Goal: Task Accomplishment & Management: Use online tool/utility

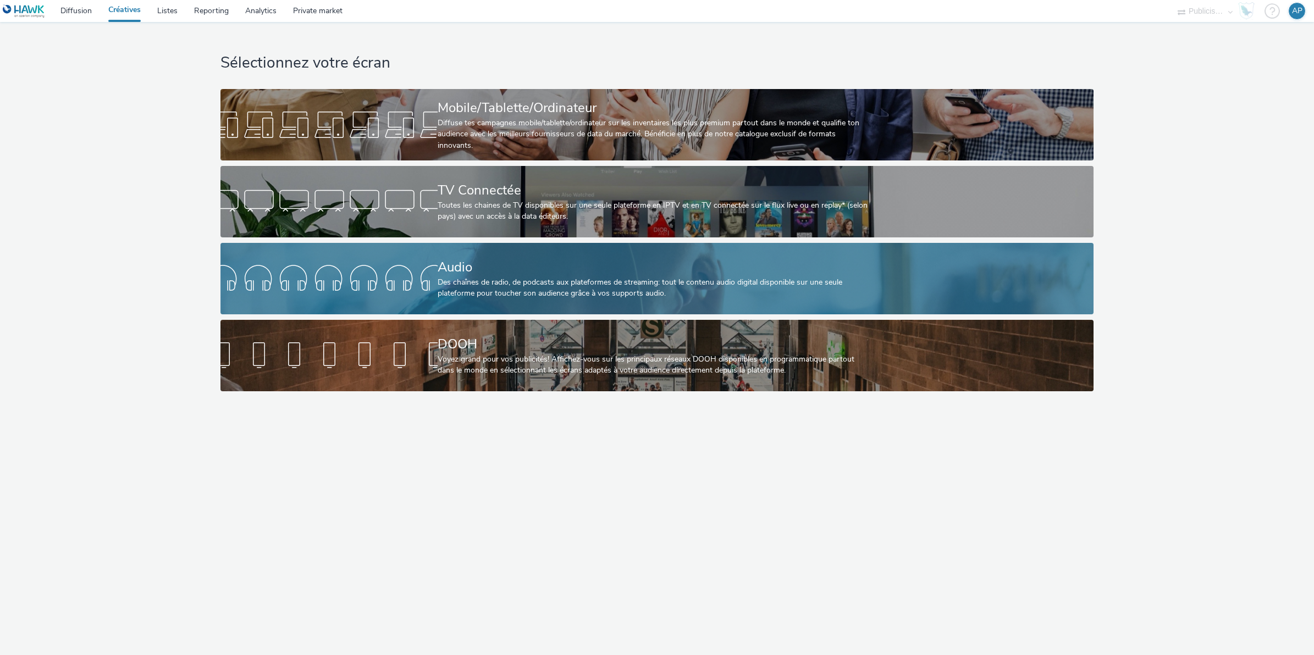
click at [499, 286] on div "Des chaînes de radio, de podcasts aux plateformes de streaming: tout le contenu…" at bounding box center [655, 288] width 434 height 23
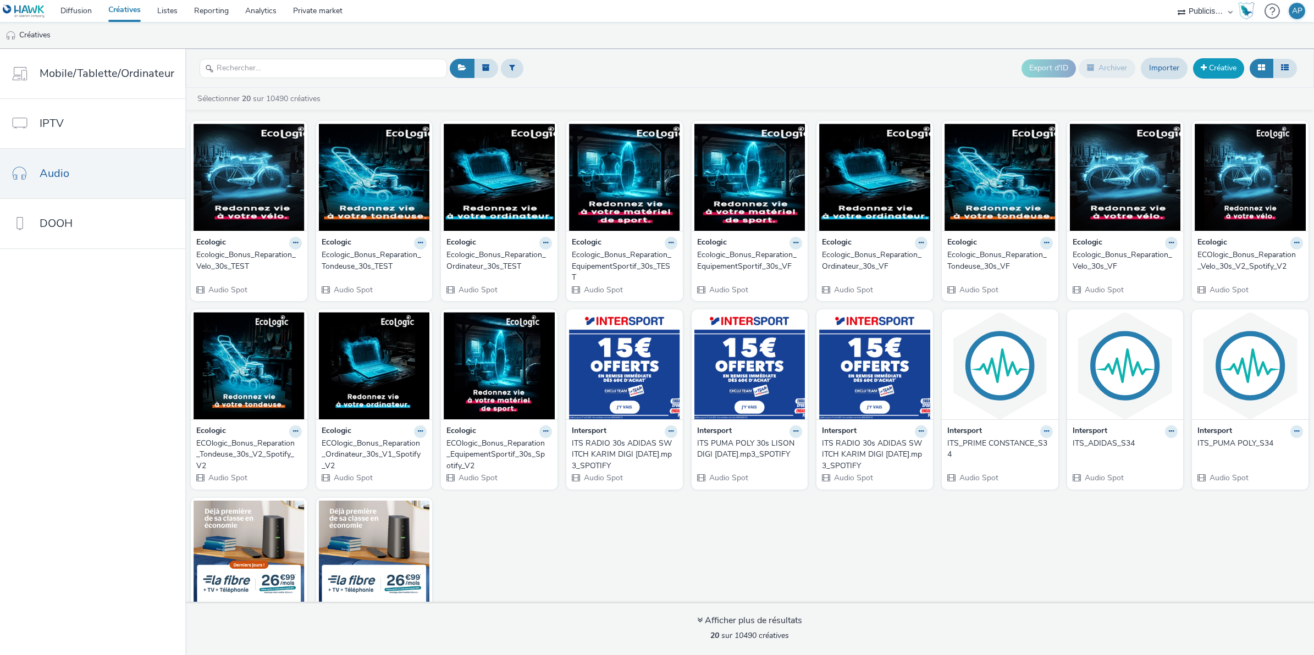
click at [1218, 74] on link "Créative" at bounding box center [1218, 68] width 51 height 20
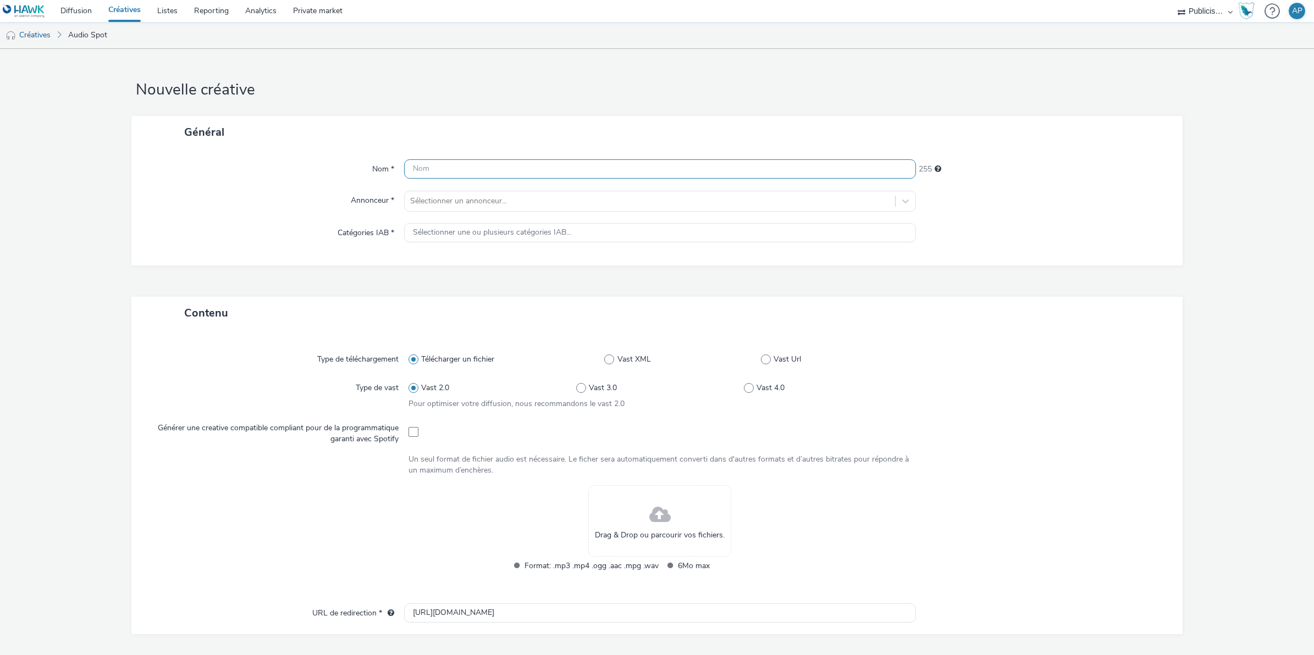
click at [484, 165] on input "text" at bounding box center [660, 168] width 512 height 19
type input "LA POSTE TF RENTREE 2025 ASS ACIDENT VIE"
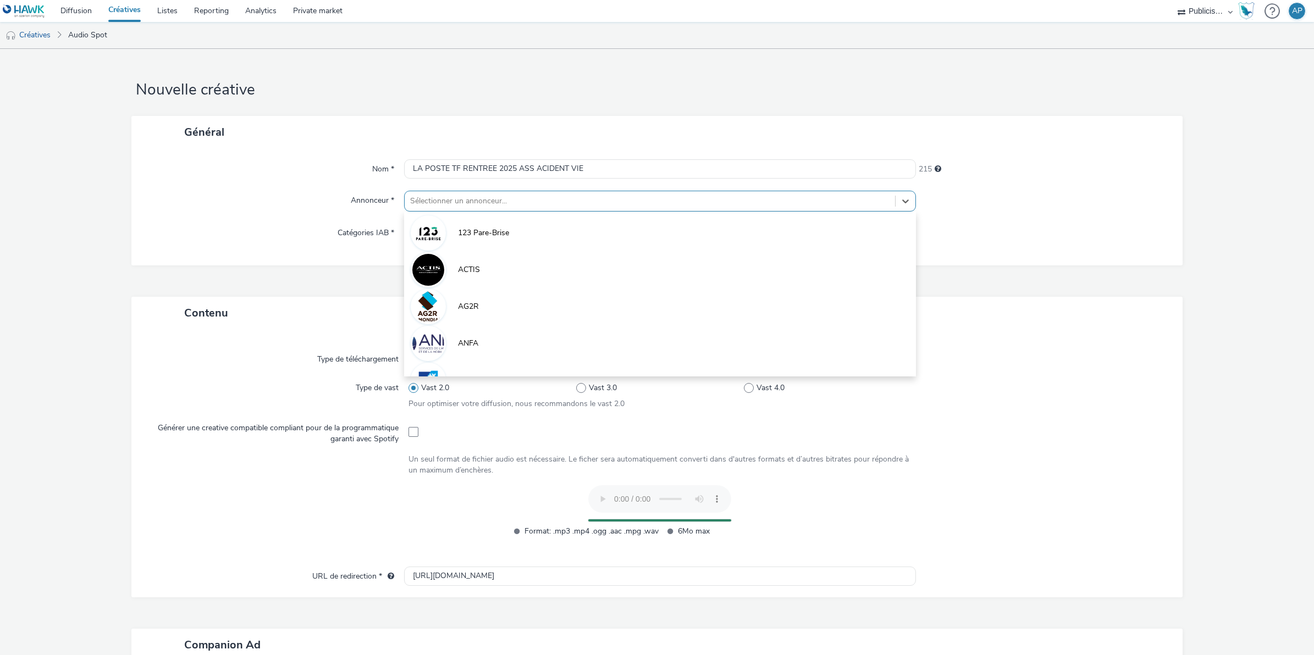
click at [454, 209] on div "Sélectionner un annonceur..." at bounding box center [650, 201] width 490 height 18
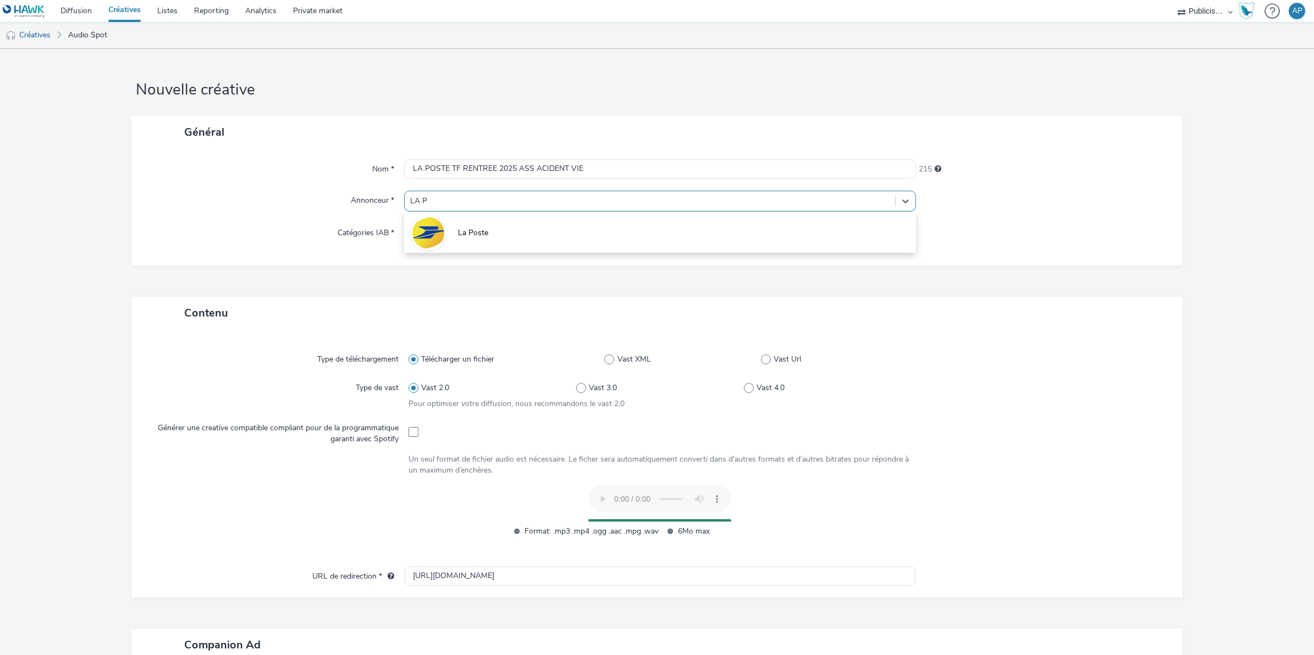
type input "LA PO"
drag, startPoint x: 458, startPoint y: 217, endPoint x: 451, endPoint y: 220, distance: 7.4
click at [451, 220] on li "La Poste" at bounding box center [660, 232] width 512 height 37
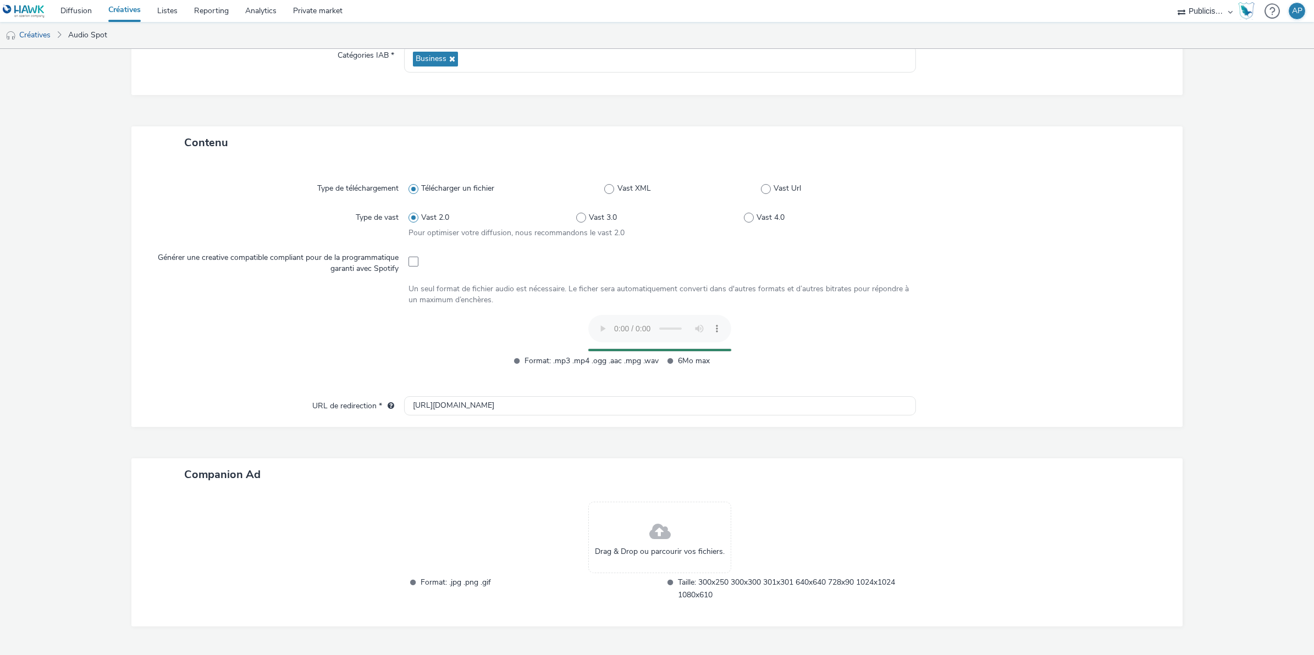
scroll to position [206, 0]
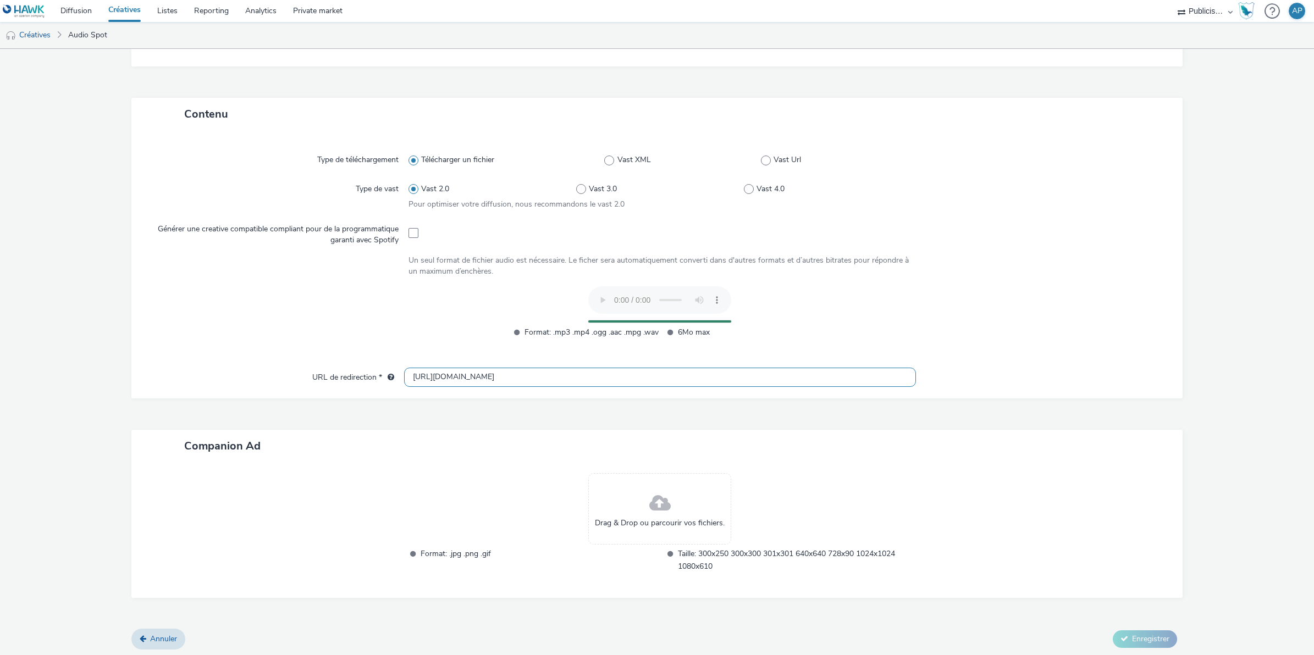
click at [421, 379] on input "[URL][DOMAIN_NAME]" at bounding box center [660, 377] width 512 height 19
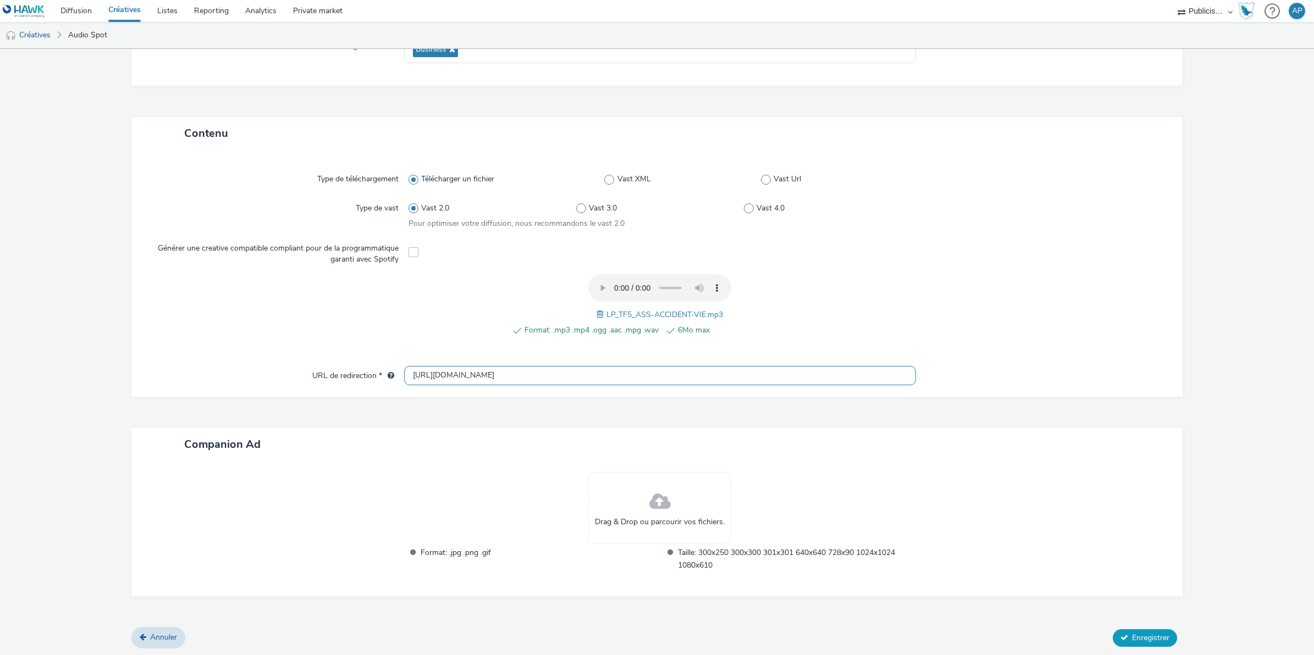
type input "[URL][DOMAIN_NAME]"
click at [1130, 642] on button "Enregistrer" at bounding box center [1145, 639] width 64 height 18
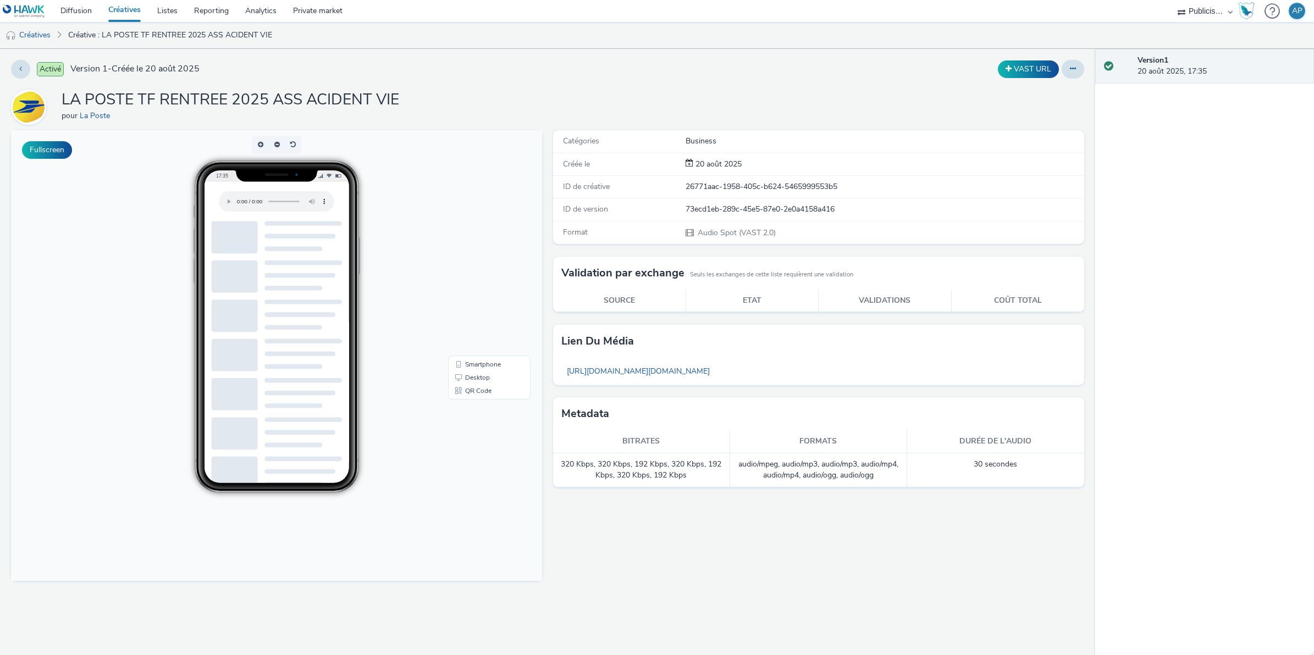
click at [124, 7] on link "Créatives" at bounding box center [124, 11] width 49 height 22
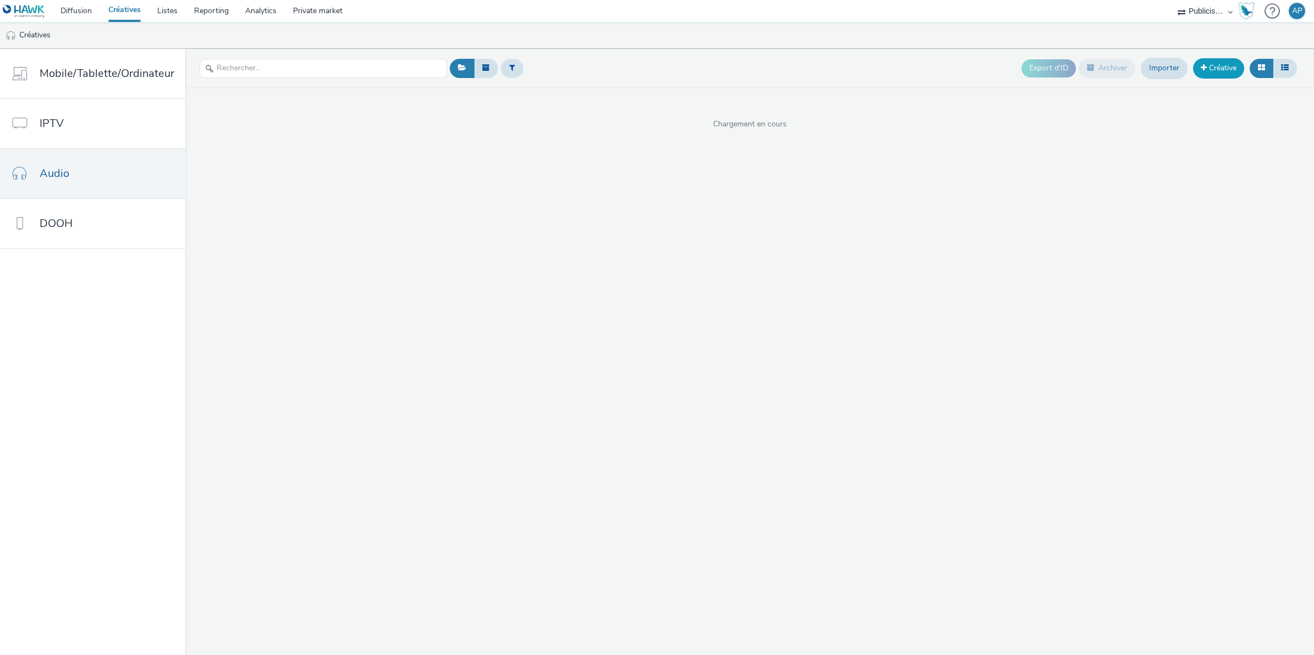
click at [1230, 74] on link "Créative" at bounding box center [1218, 68] width 51 height 20
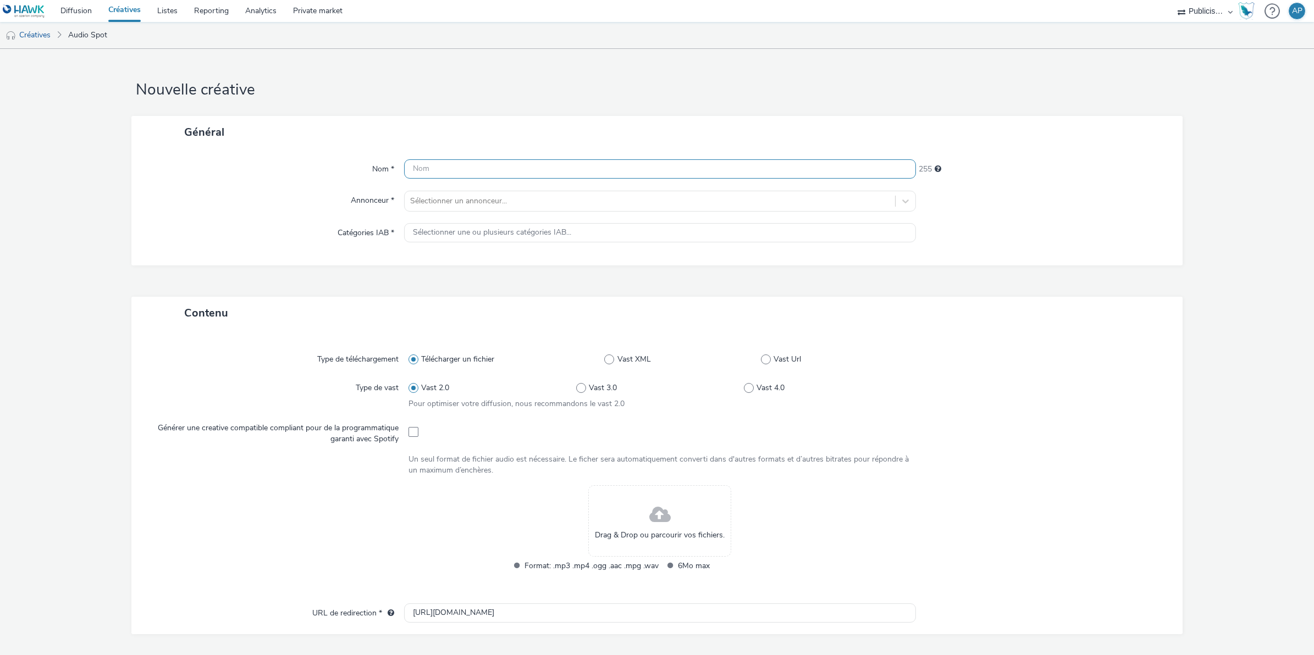
click at [471, 170] on input "text" at bounding box center [660, 168] width 512 height 19
type input "l"
type input "LA POSTE TF RENTREE 2025 ASSURANCE SCOLAIRE"
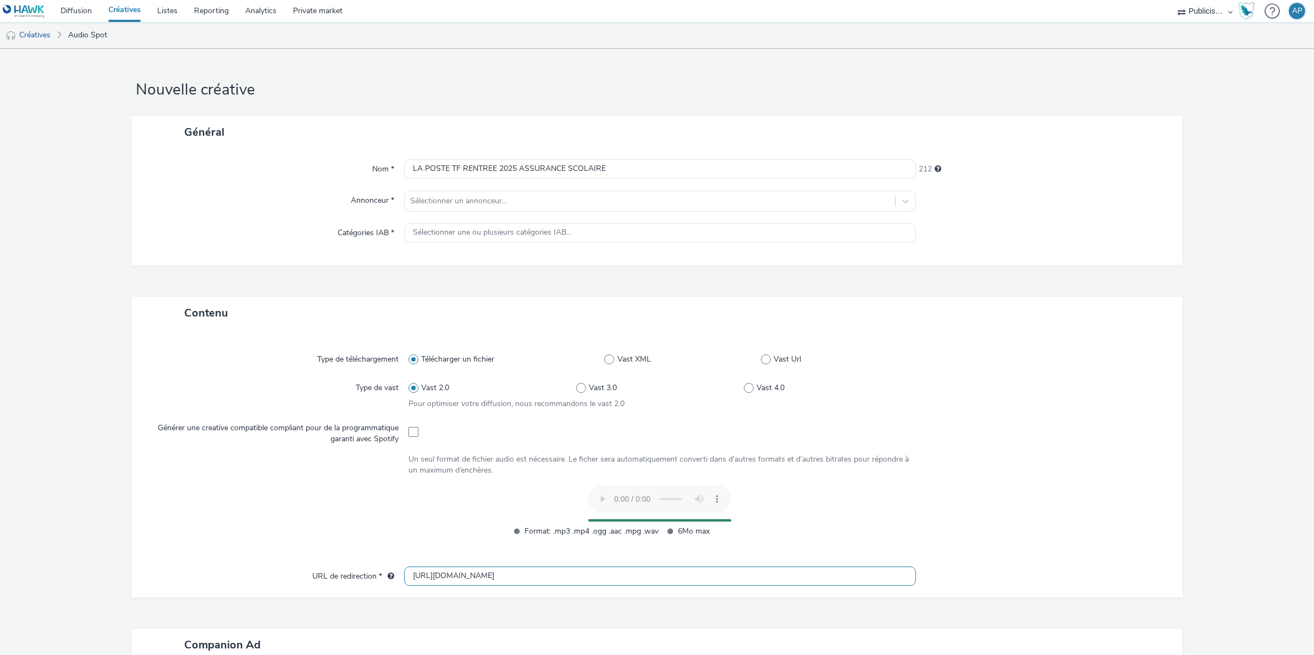
click at [423, 575] on input "[URL][DOMAIN_NAME]" at bounding box center [660, 576] width 512 height 19
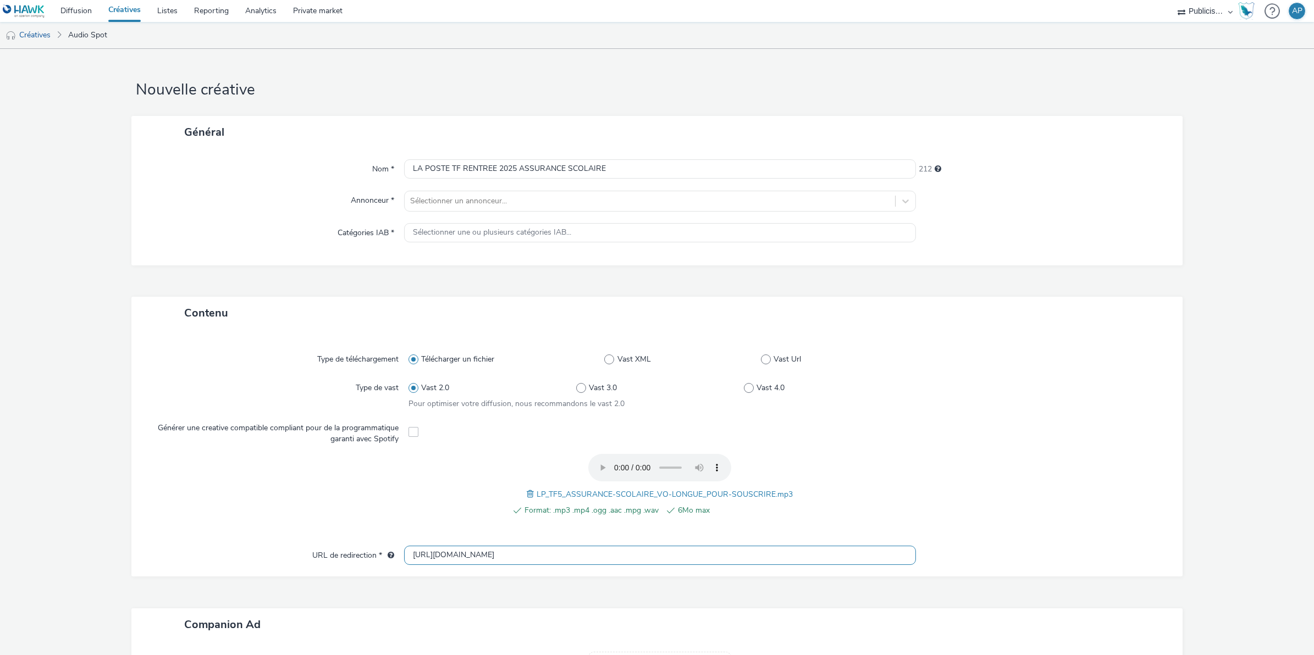
type input "[URL][DOMAIN_NAME]"
click at [1037, 487] on div at bounding box center [1038, 491] width 252 height 74
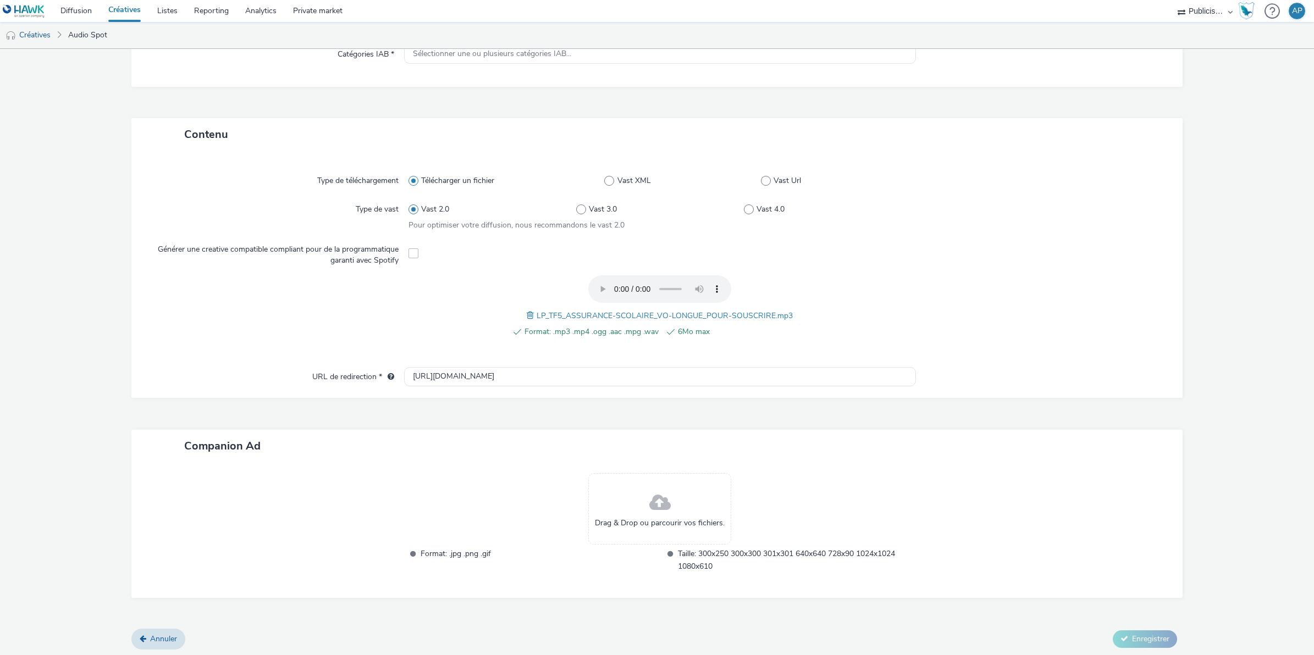
scroll to position [179, 0]
click at [673, 377] on input "[URL][DOMAIN_NAME]" at bounding box center [660, 376] width 512 height 19
click at [836, 429] on div "Companion Ad" at bounding box center [656, 445] width 1051 height 32
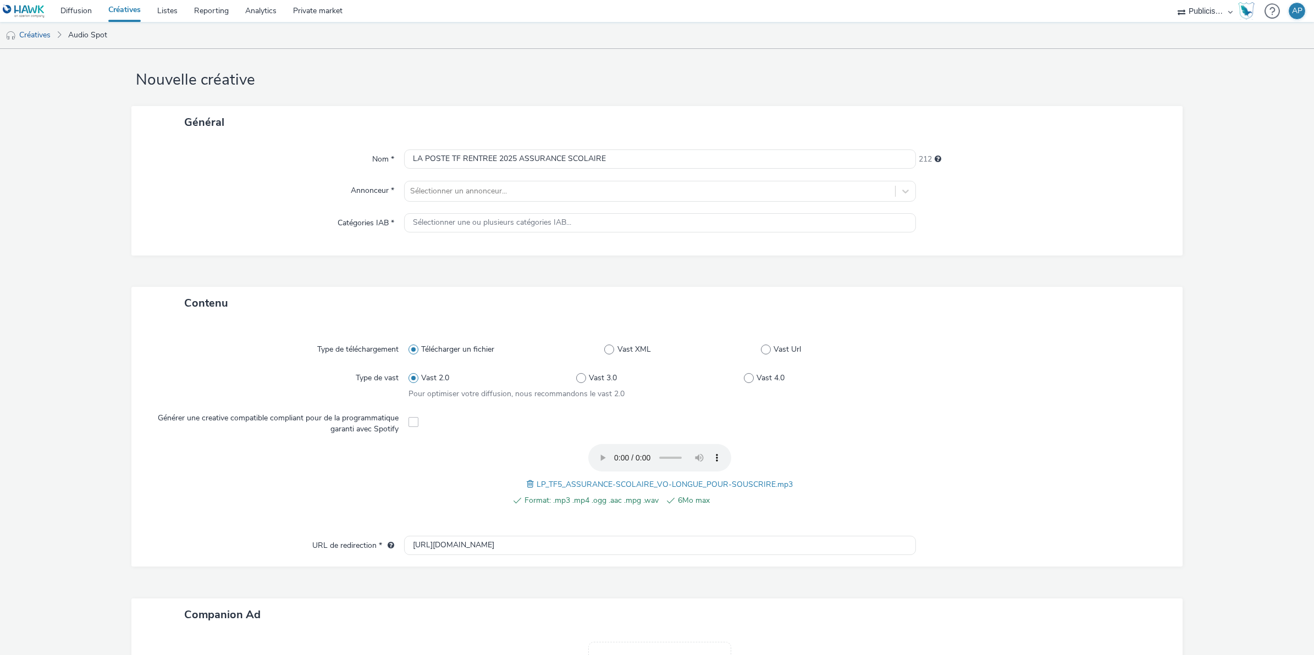
scroll to position [0, 0]
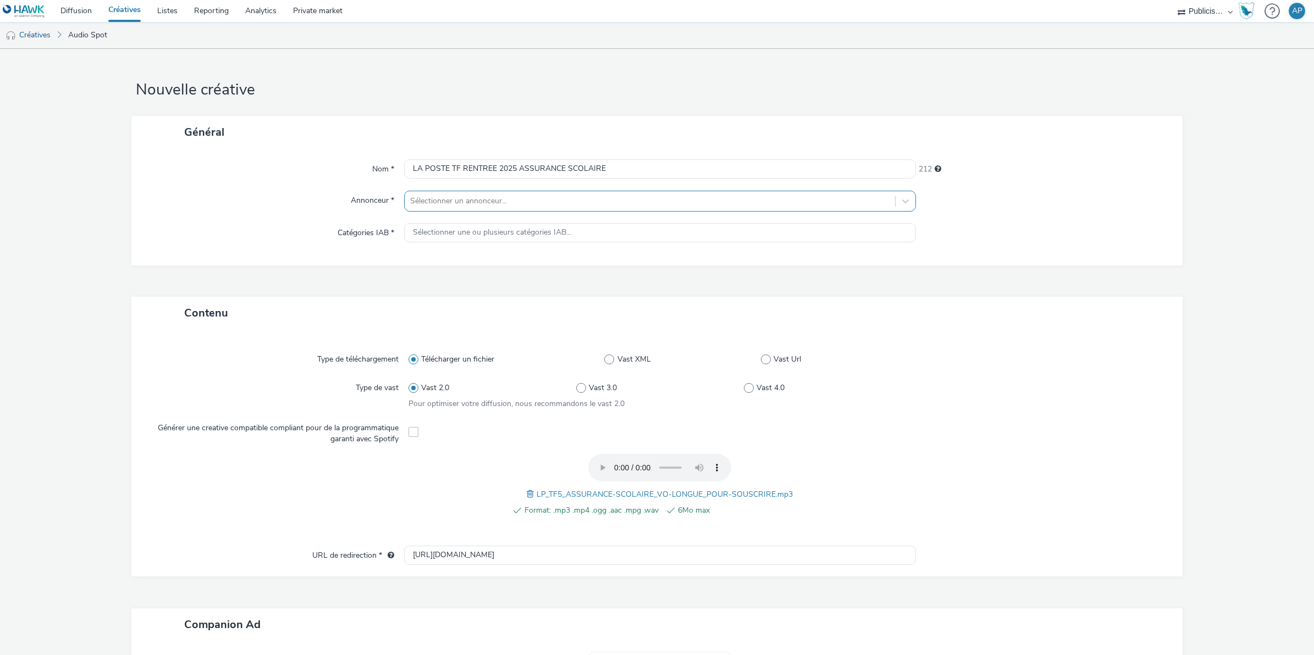
click at [587, 201] on div at bounding box center [649, 201] width 479 height 13
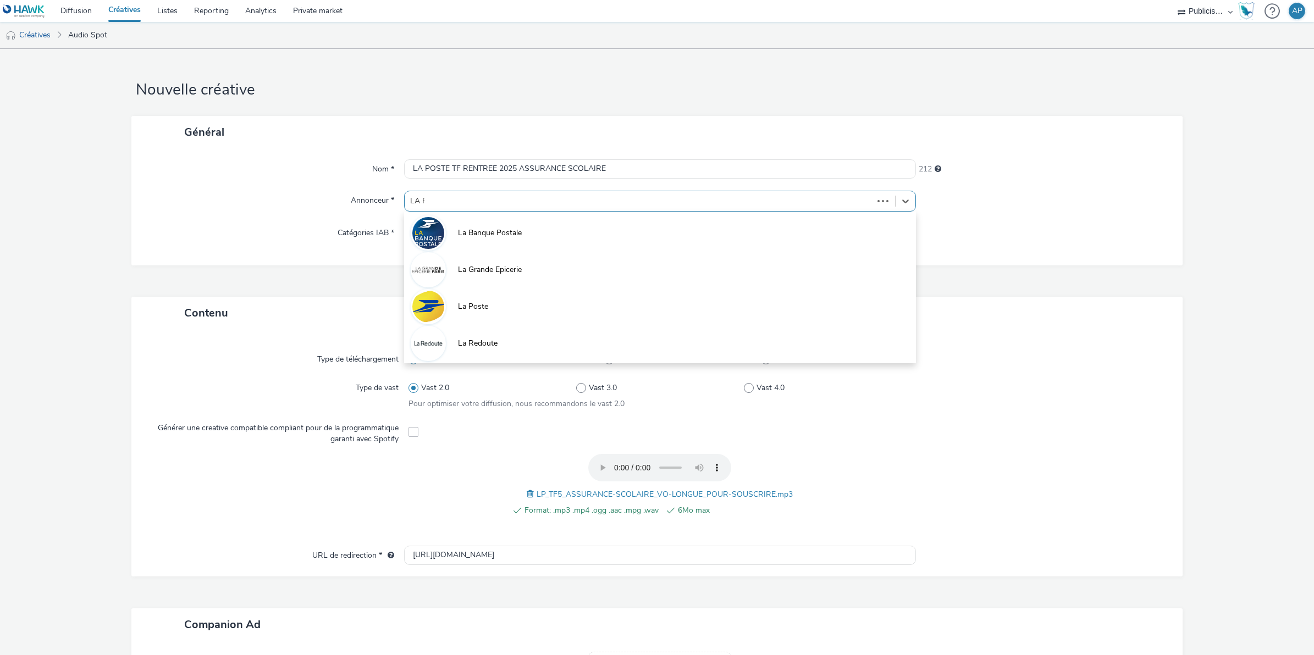
type input "LA PO"
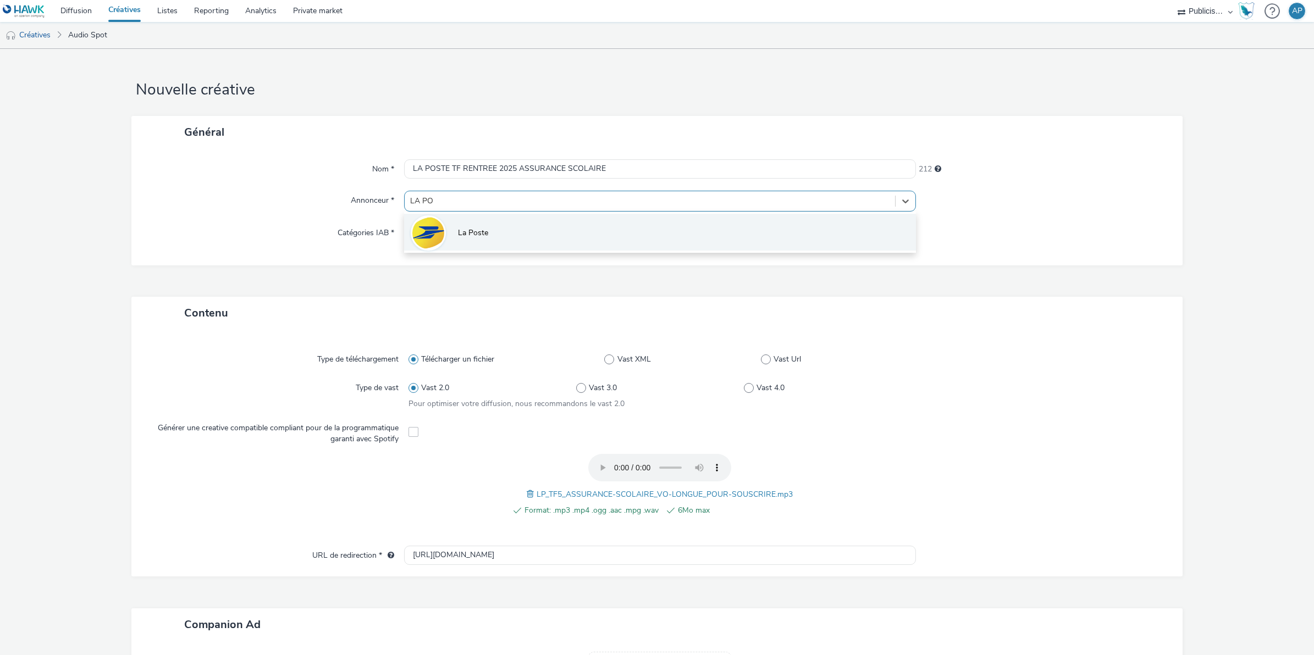
click at [600, 219] on li "La Poste" at bounding box center [660, 232] width 512 height 37
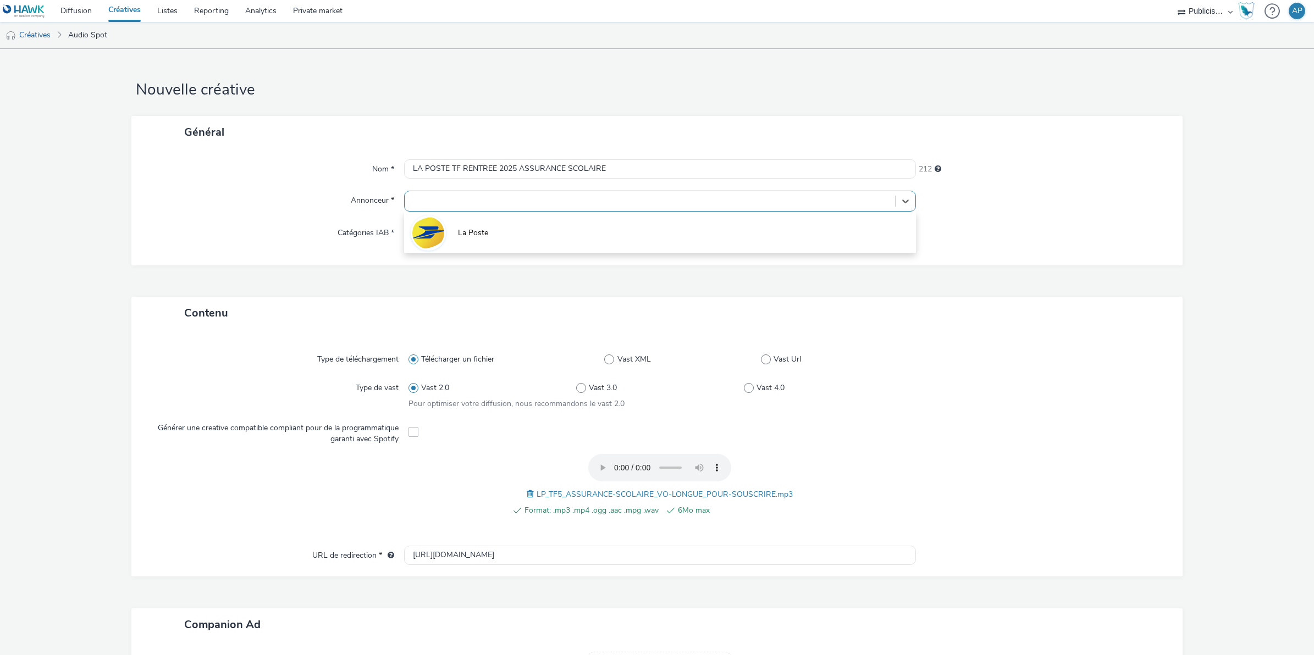
type input "[URL][DOMAIN_NAME]"
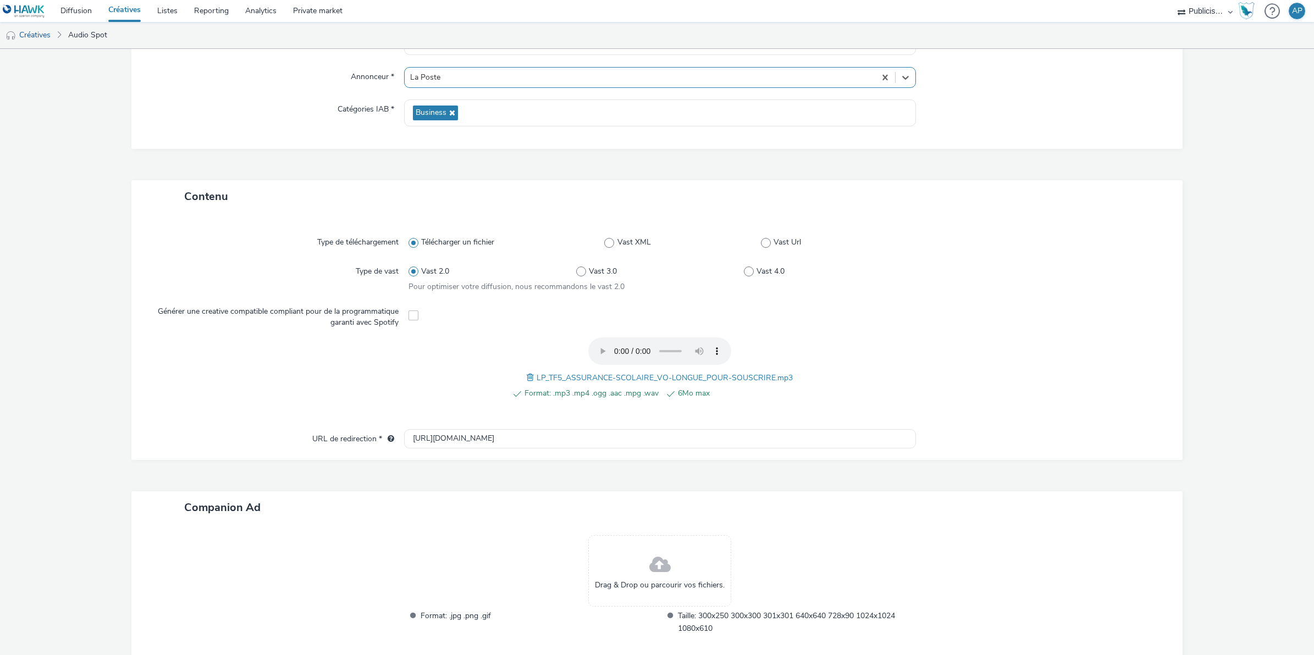
scroll to position [187, 0]
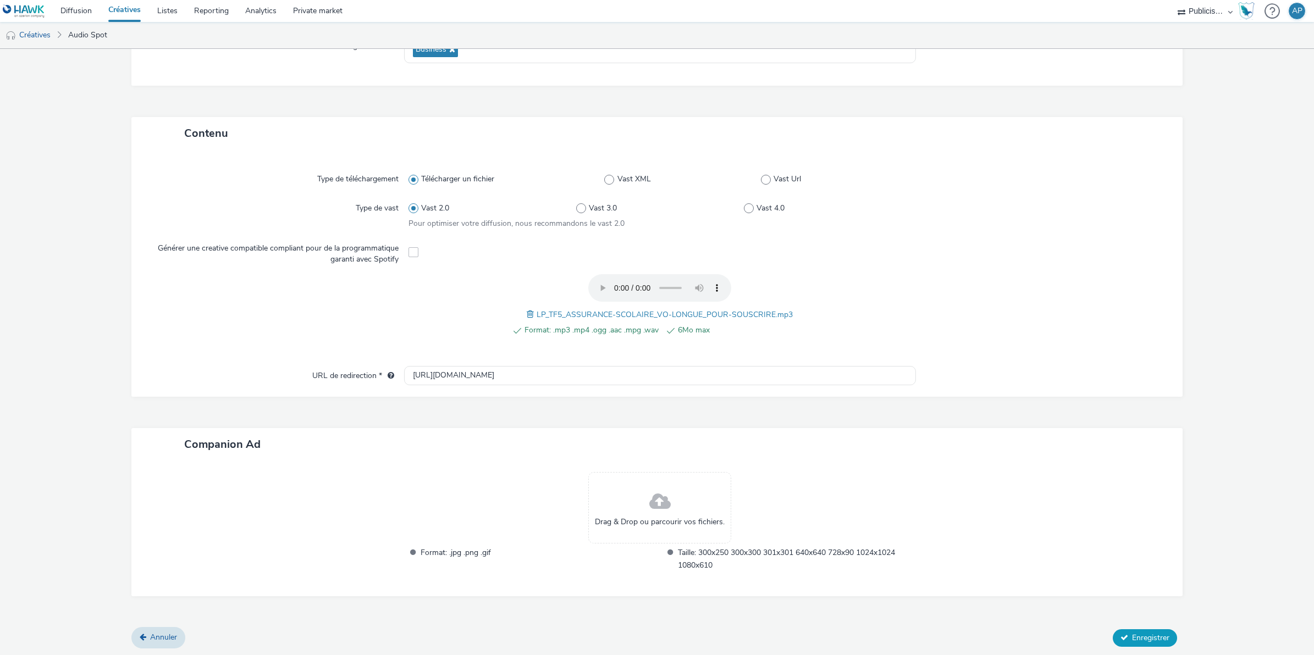
click at [1139, 633] on span "Enregistrer" at bounding box center [1150, 638] width 37 height 10
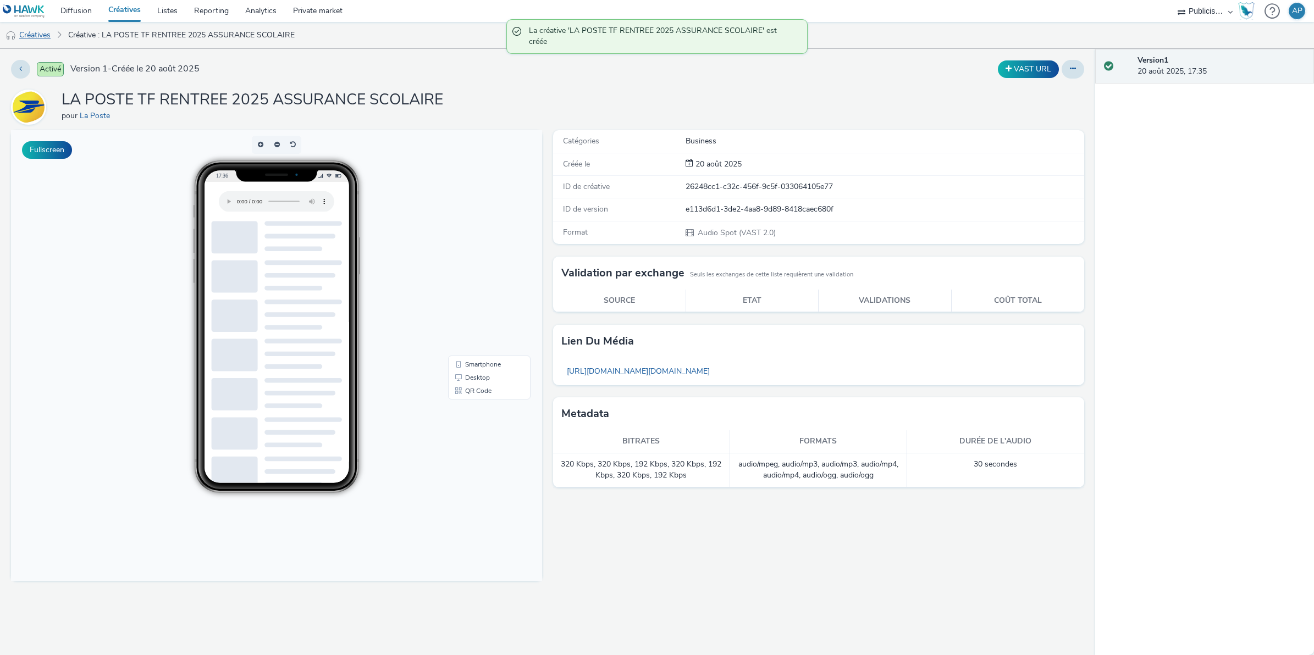
click at [36, 31] on link "Créatives" at bounding box center [28, 35] width 56 height 26
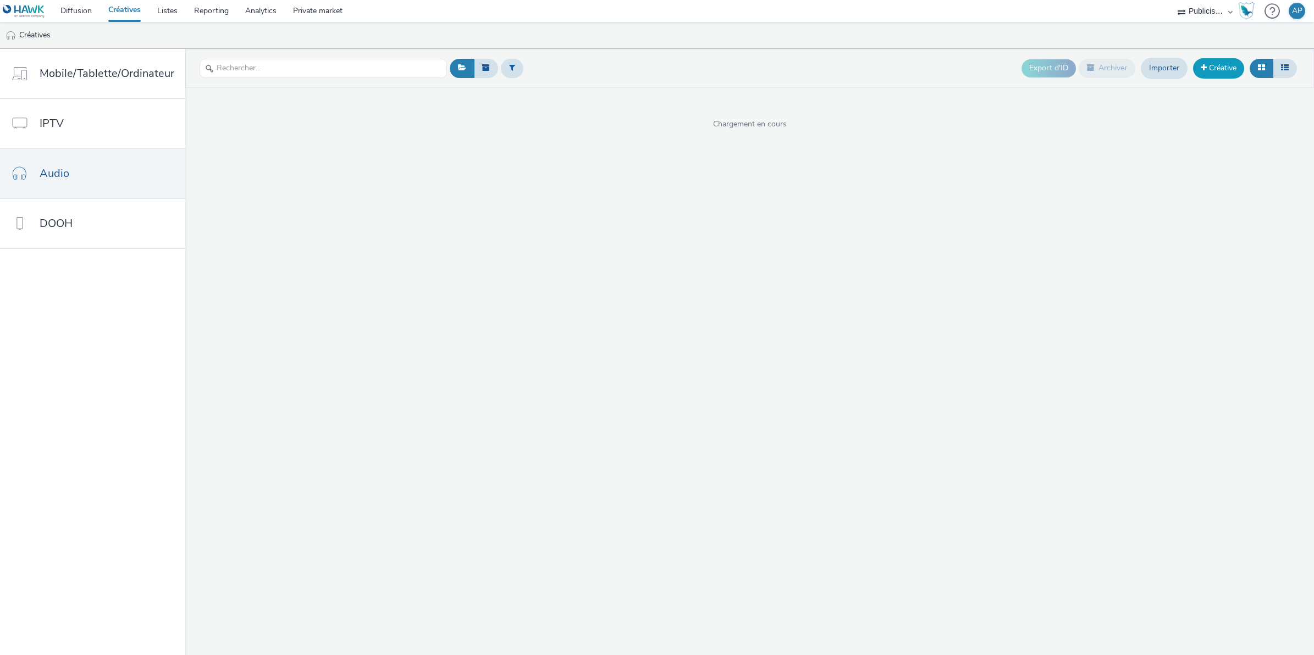
click at [1229, 70] on link "Créative" at bounding box center [1218, 68] width 51 height 20
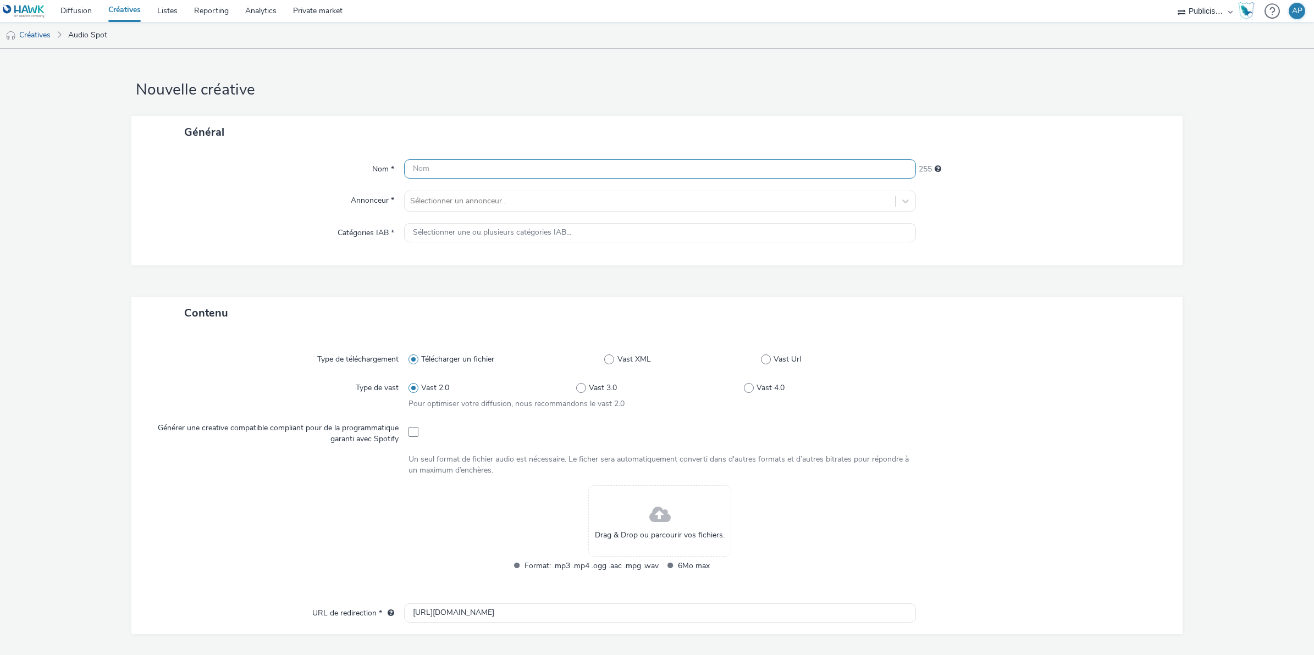
click at [454, 169] on input "text" at bounding box center [660, 168] width 512 height 19
type input "LA POSTE TF RENTREE 2025 COLISSIMO"
click at [484, 201] on div at bounding box center [649, 201] width 479 height 13
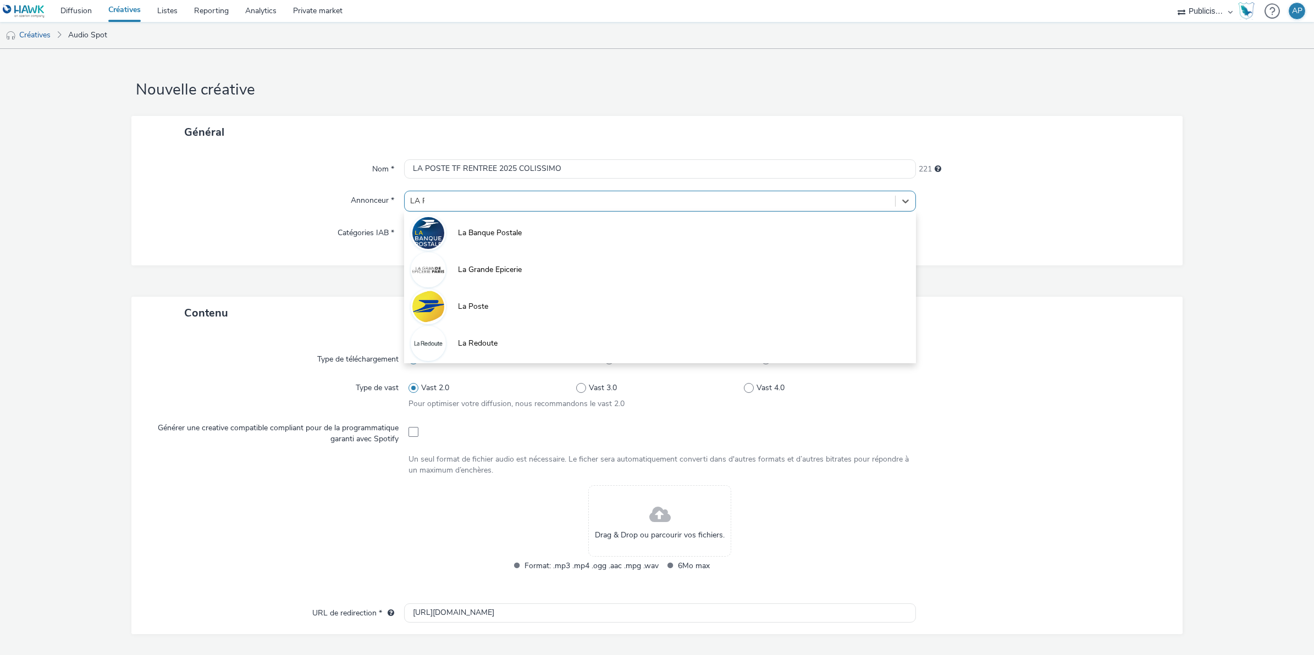
type input "LA PO"
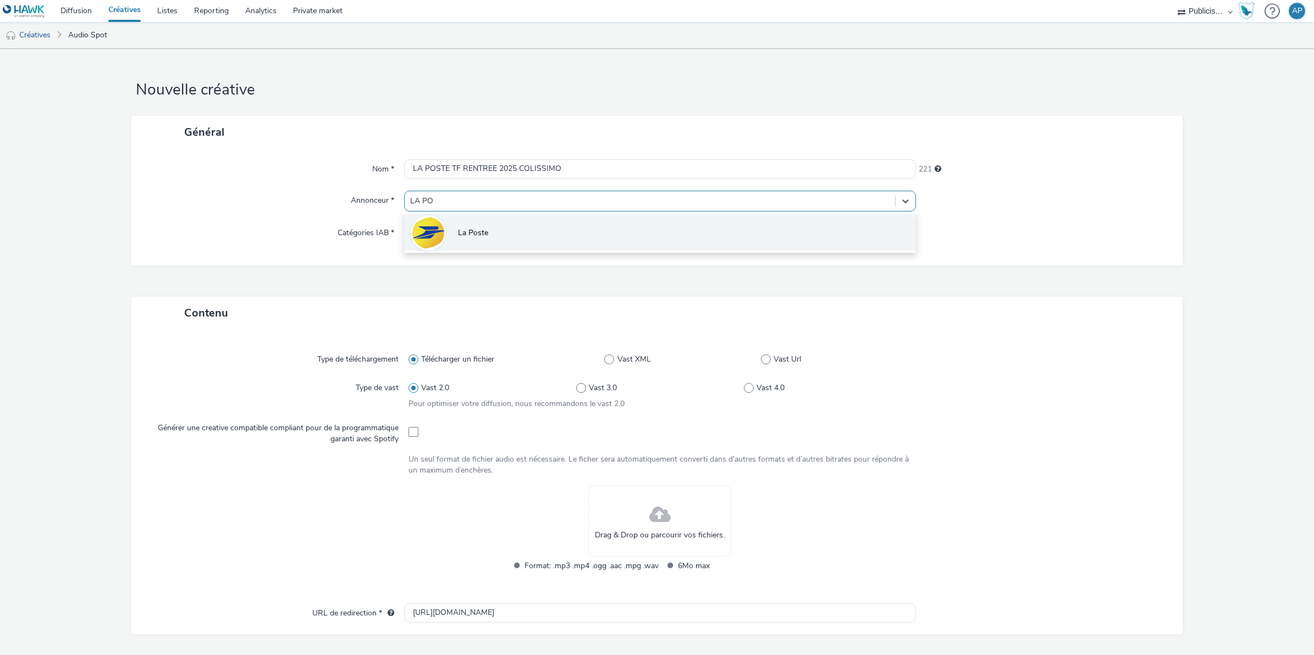
click at [534, 232] on li "La Poste" at bounding box center [660, 232] width 512 height 37
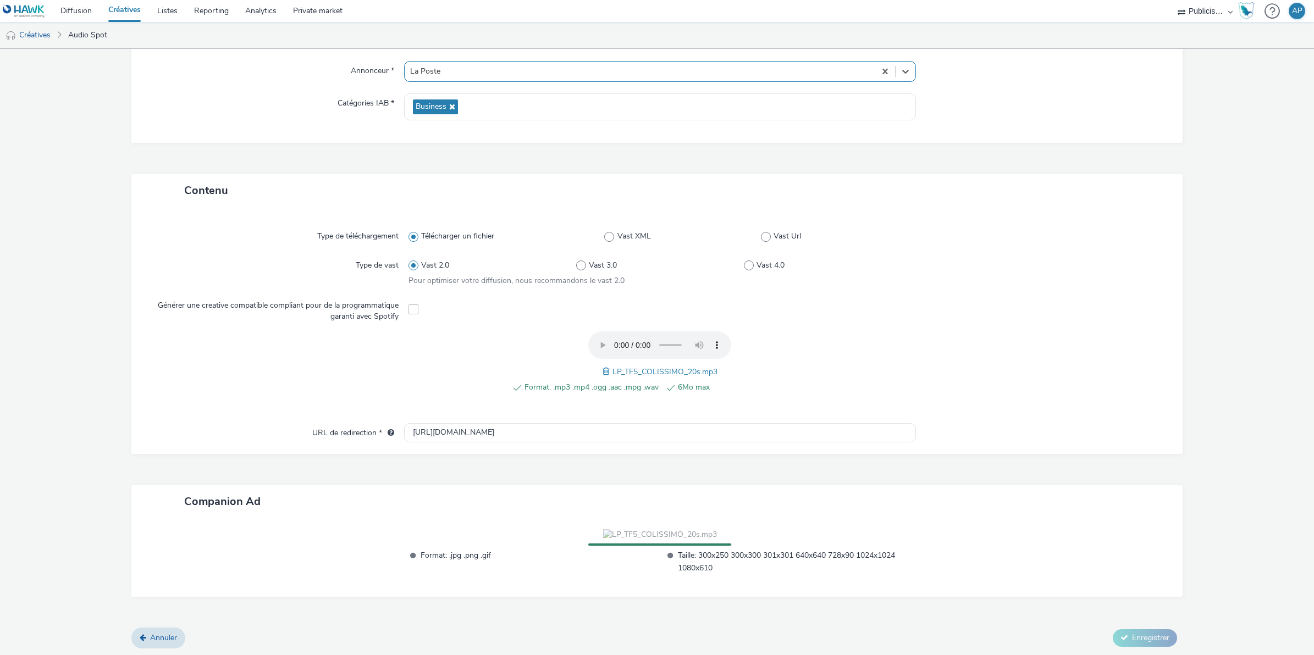
scroll to position [139, 0]
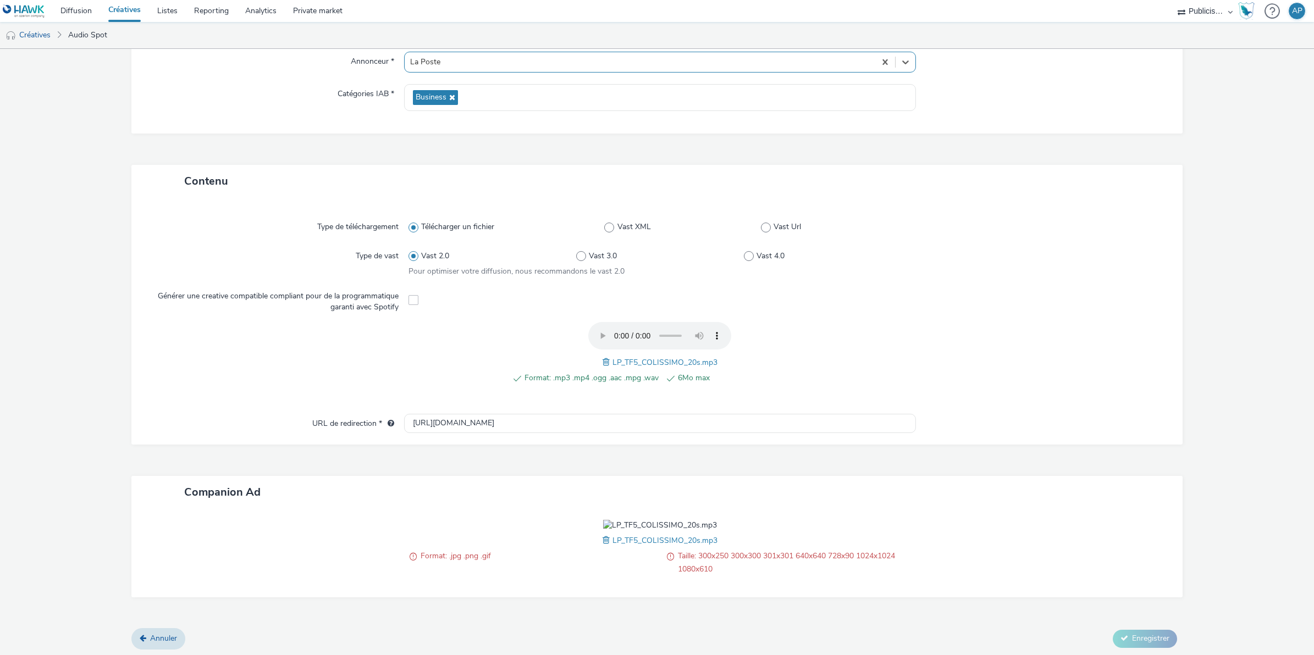
click at [612, 540] on span "LP_TF5_COLISSIMO_20s.mp3" at bounding box center [664, 540] width 105 height 10
click at [603, 542] on span at bounding box center [608, 540] width 10 height 12
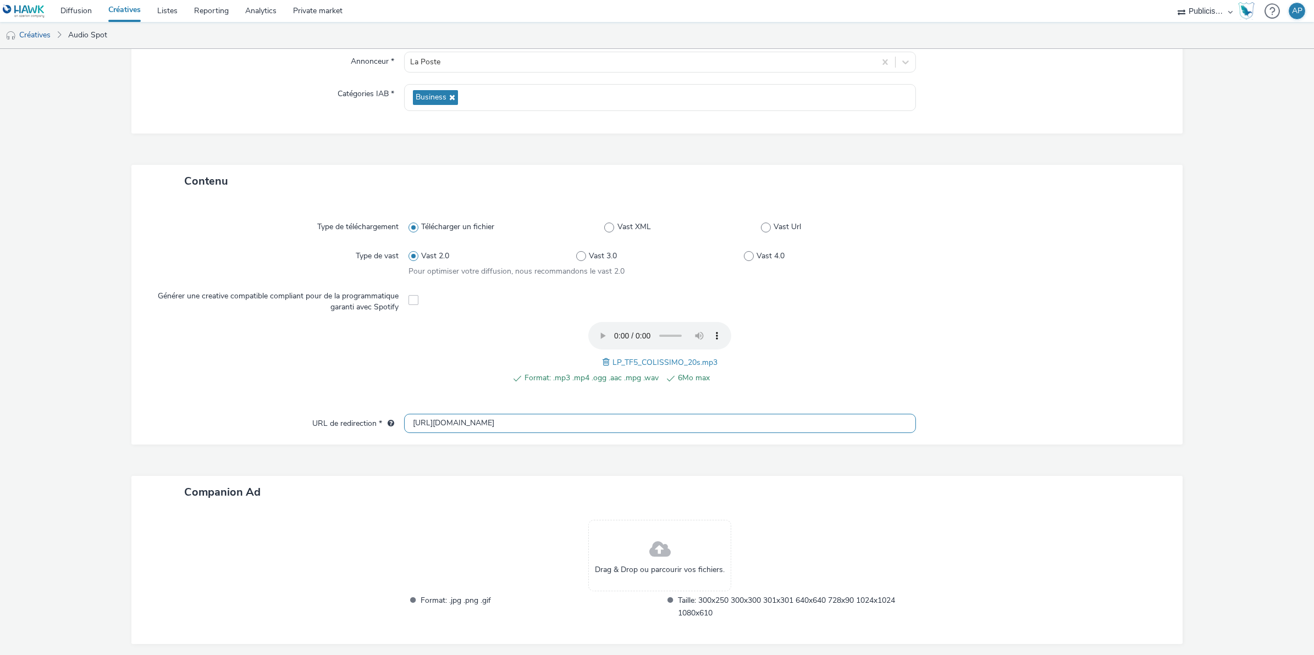
click at [421, 423] on input "[URL][DOMAIN_NAME]" at bounding box center [660, 423] width 512 height 19
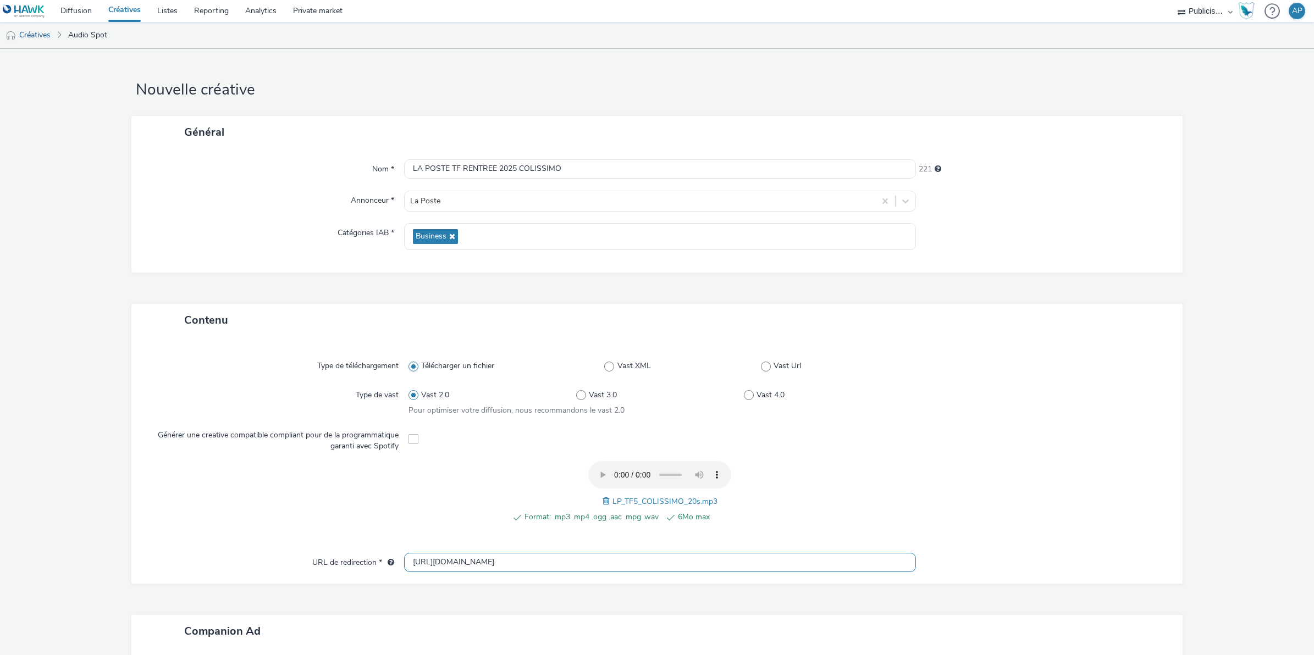
scroll to position [187, 0]
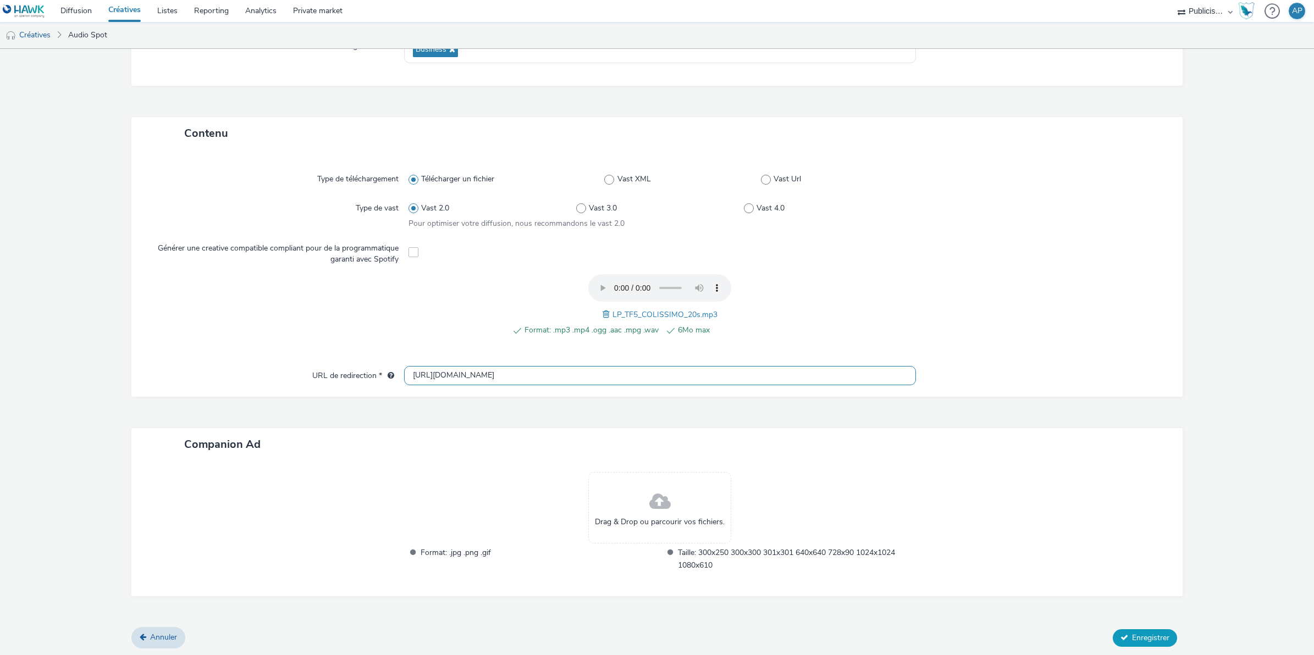
type input "[URL][DOMAIN_NAME]"
click at [1142, 630] on button "Enregistrer" at bounding box center [1145, 639] width 64 height 18
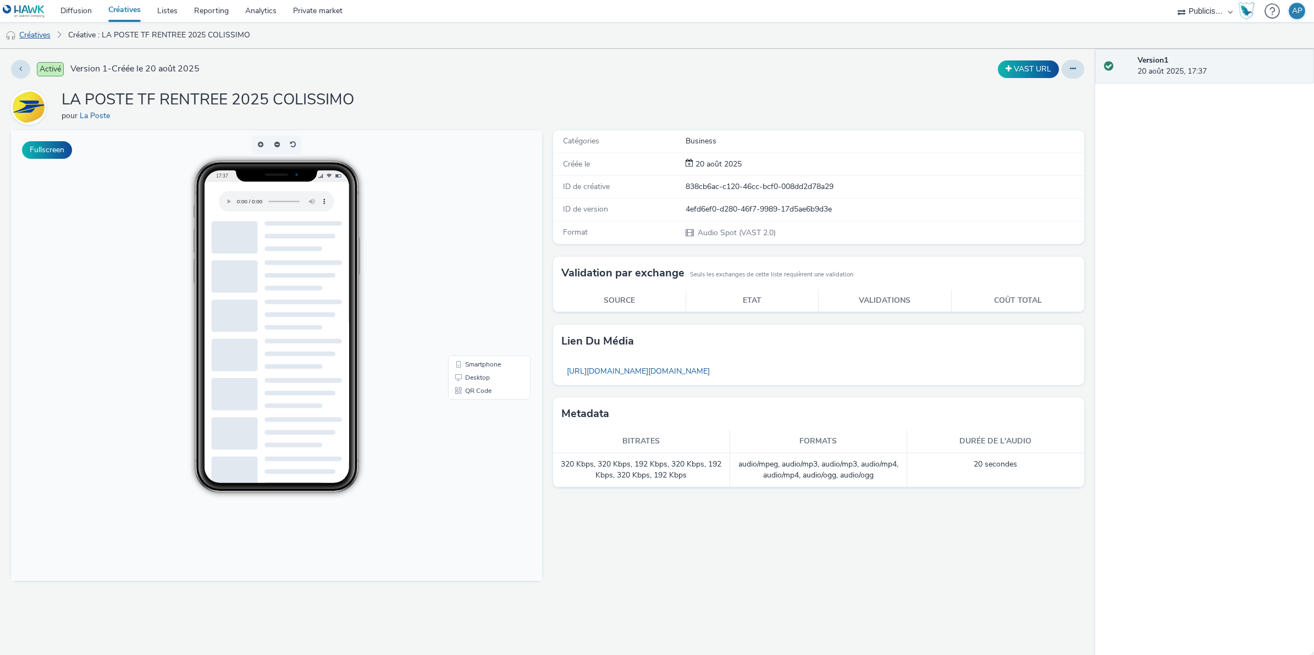
click at [34, 30] on link "Créatives" at bounding box center [28, 35] width 56 height 26
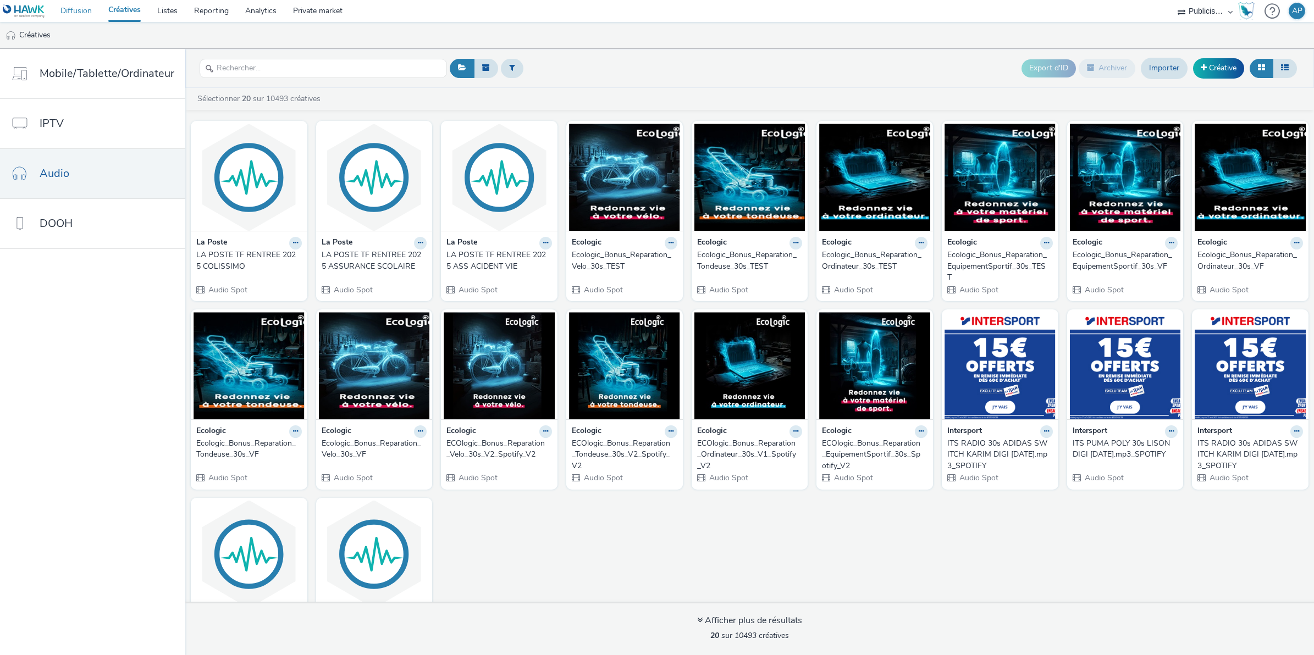
click at [73, 9] on link "Diffusion" at bounding box center [76, 11] width 48 height 22
